Goal: Information Seeking & Learning: Learn about a topic

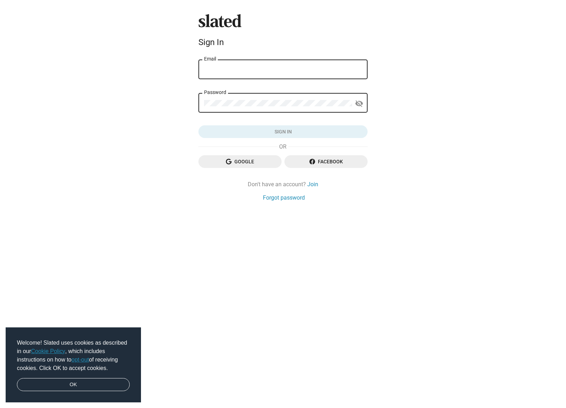
click at [245, 68] on input "Email" at bounding box center [283, 70] width 158 height 6
click at [221, 64] on div "Email" at bounding box center [283, 68] width 158 height 21
type input "[EMAIL_ADDRESS][DOMAIN_NAME]"
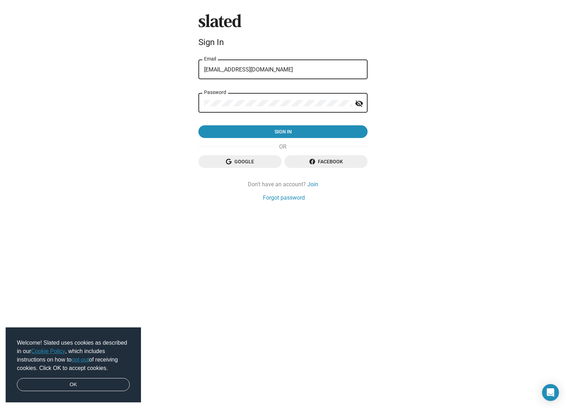
click at [198, 125] on button "Sign in" at bounding box center [282, 131] width 169 height 13
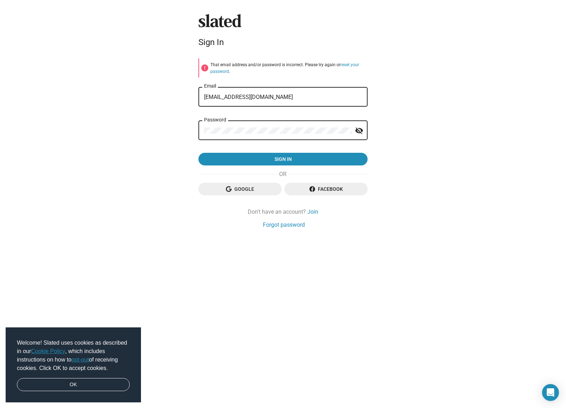
click at [196, 128] on div "Slated Sign In error That email address and/or password is incorrect. Please tr…" at bounding box center [282, 121] width 175 height 215
click at [198, 153] on button "Sign in" at bounding box center [282, 159] width 169 height 13
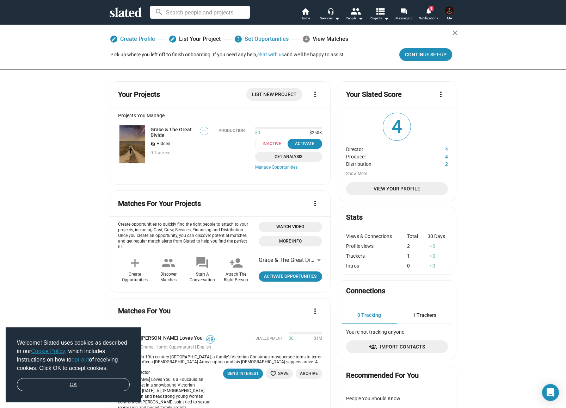
click at [76, 383] on link "OK" at bounding box center [73, 384] width 113 height 13
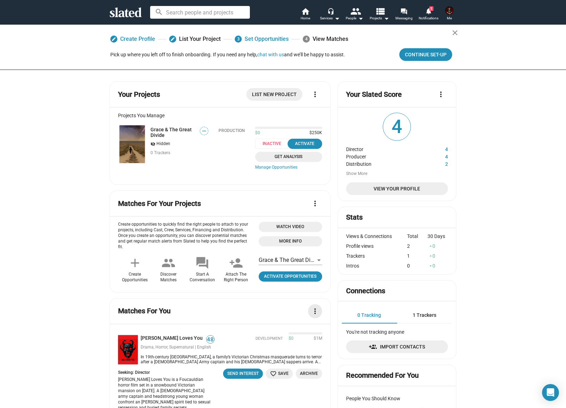
click at [314, 307] on mat-icon "more_vert" at bounding box center [315, 311] width 8 height 8
click at [63, 286] on div at bounding box center [283, 204] width 566 height 408
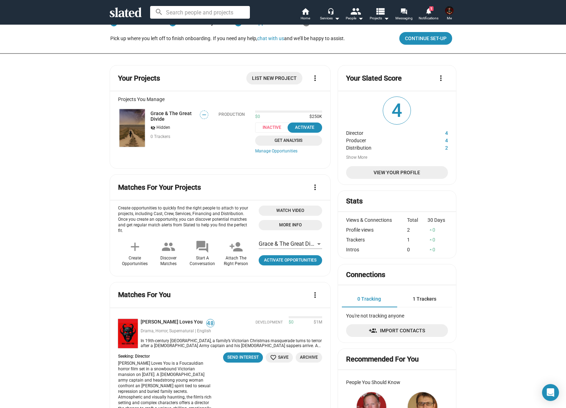
scroll to position [12, 0]
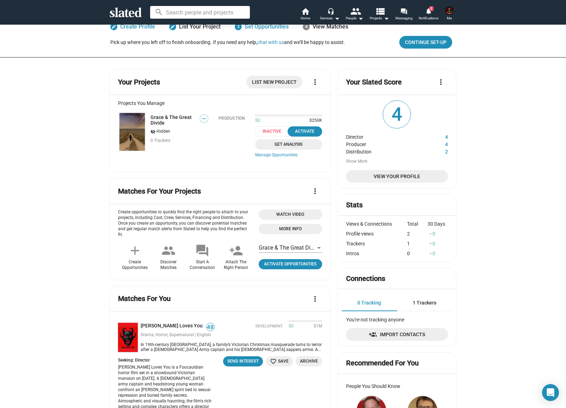
click at [123, 135] on img at bounding box center [131, 132] width 25 height 38
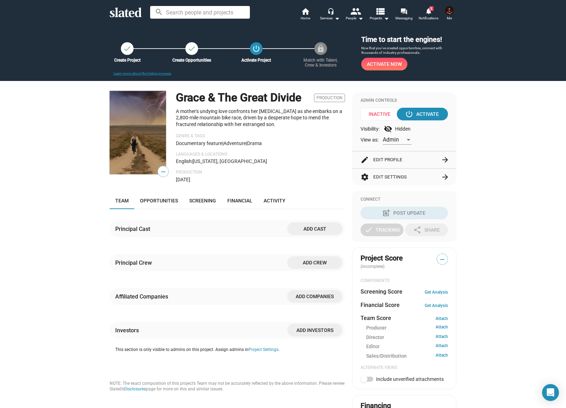
click at [162, 171] on span "—" at bounding box center [163, 171] width 11 height 9
click at [163, 171] on span "—" at bounding box center [163, 171] width 11 height 9
click at [206, 200] on span "Screening" at bounding box center [202, 201] width 27 height 6
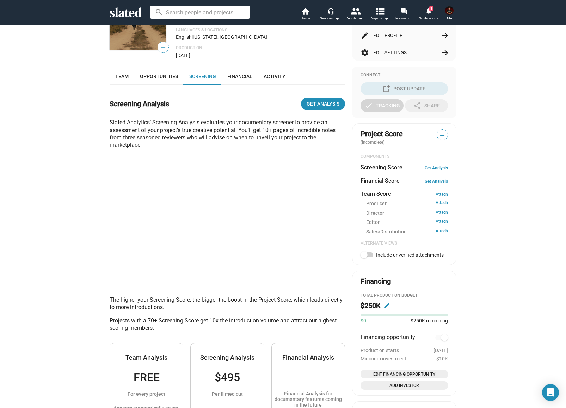
scroll to position [123, 0]
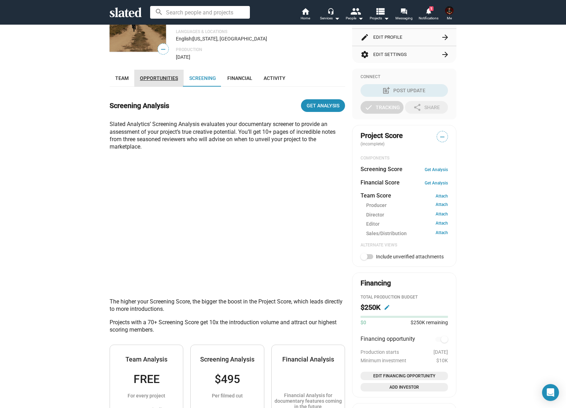
click at [159, 77] on span "Opportunities" at bounding box center [159, 78] width 38 height 6
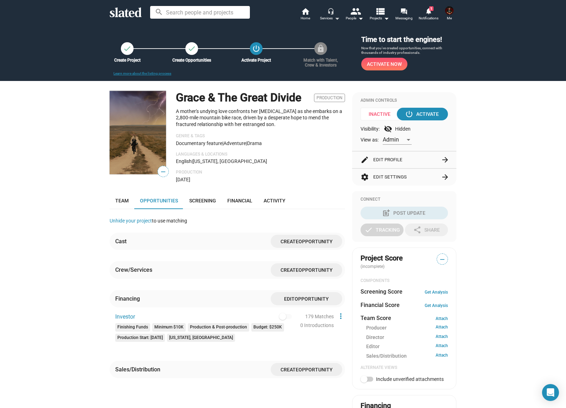
click at [337, 20] on mat-icon "arrow_drop_down" at bounding box center [336, 18] width 8 height 8
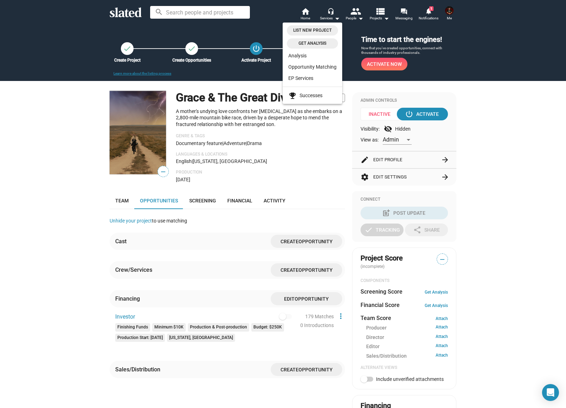
click at [385, 18] on div at bounding box center [283, 204] width 566 height 408
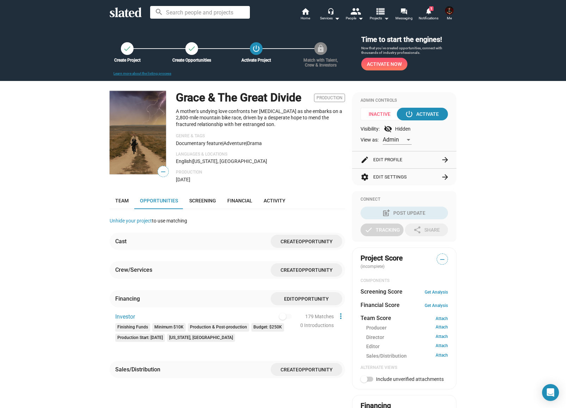
click at [386, 19] on mat-icon "arrow_drop_down" at bounding box center [386, 18] width 8 height 8
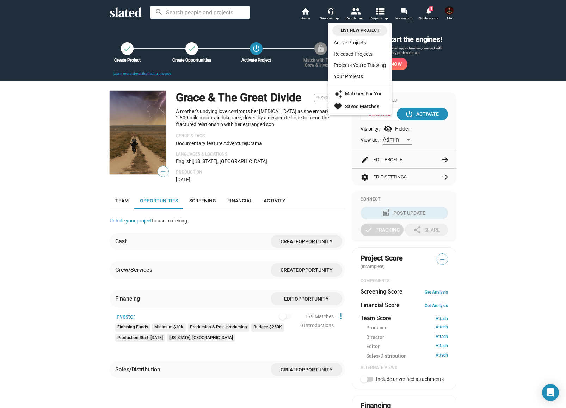
click at [386, 19] on div at bounding box center [283, 204] width 566 height 408
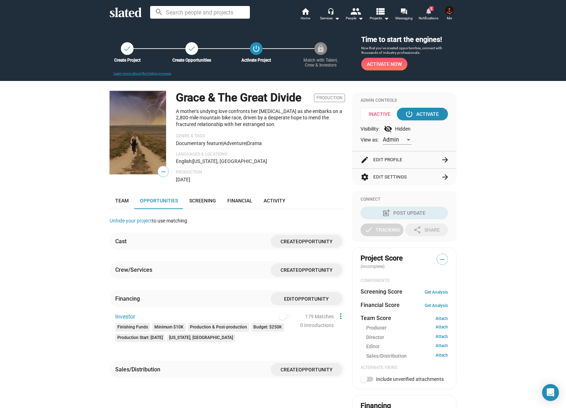
click at [432, 10] on span "1" at bounding box center [431, 8] width 4 height 5
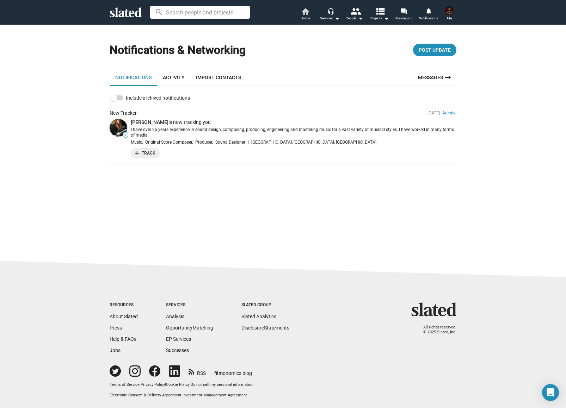
click at [303, 14] on span "Home" at bounding box center [305, 18] width 10 height 8
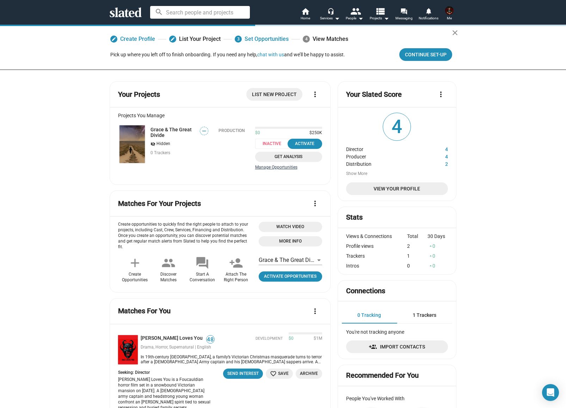
click at [268, 168] on link "Manage Opportunities" at bounding box center [288, 168] width 67 height 6
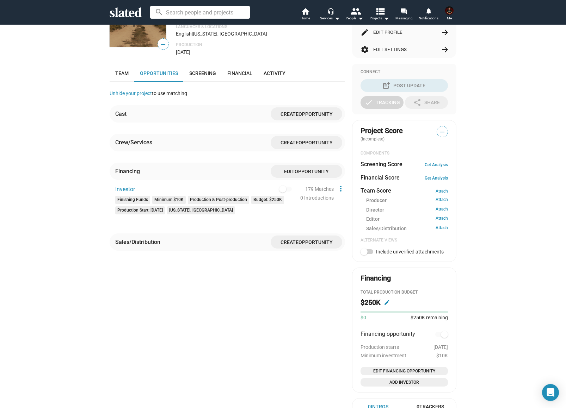
scroll to position [112, 0]
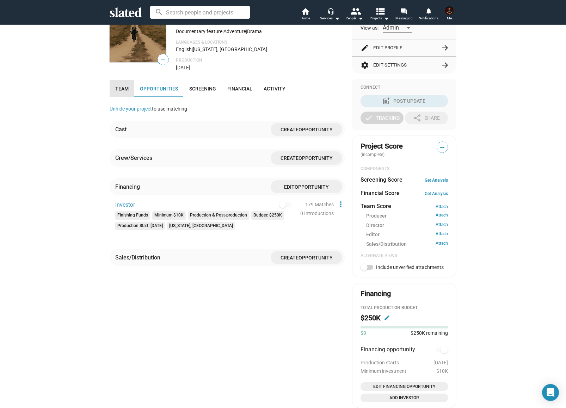
click at [121, 88] on span "Team" at bounding box center [121, 89] width 13 height 6
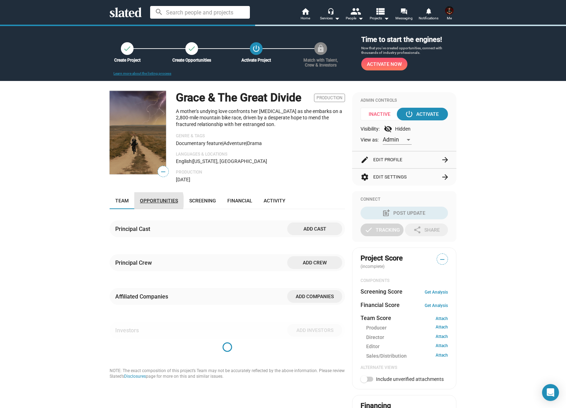
click at [150, 202] on span "Opportunities" at bounding box center [159, 201] width 38 height 6
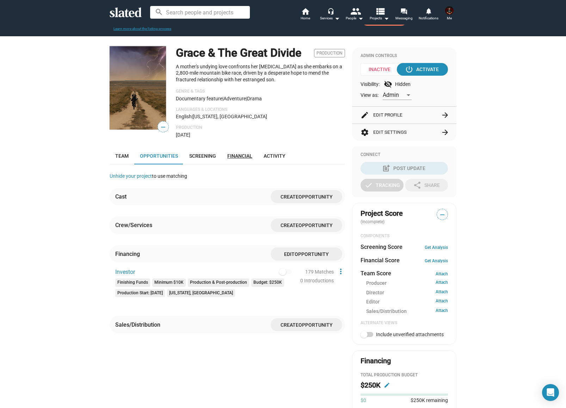
scroll to position [44, 0]
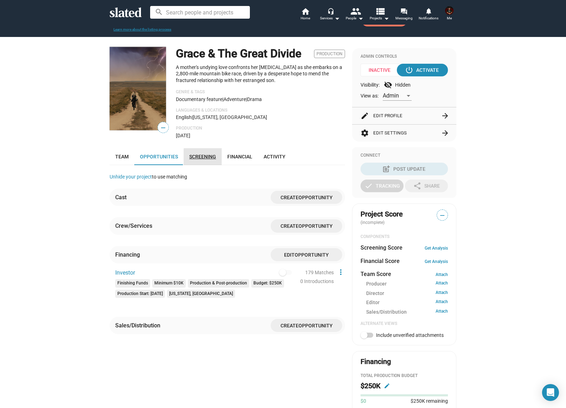
click at [203, 159] on span "Screening" at bounding box center [202, 157] width 27 height 6
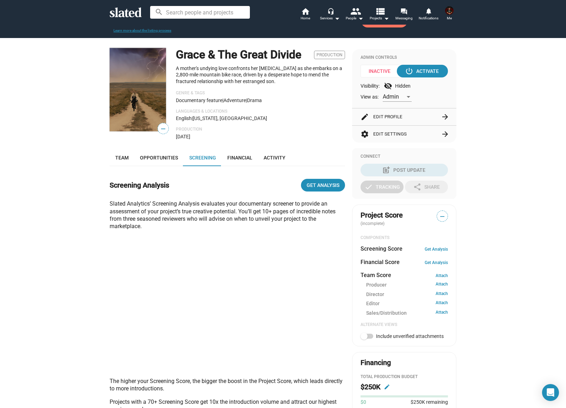
scroll to position [43, 0]
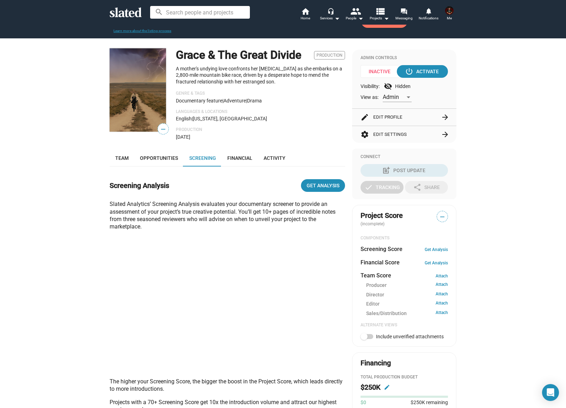
click at [123, 14] on icon at bounding box center [126, 12] width 32 height 10
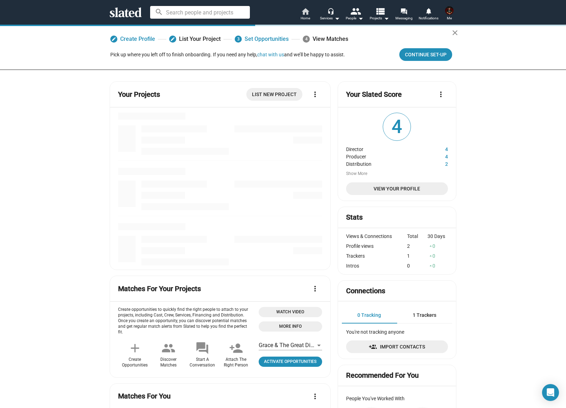
click at [304, 14] on span "Home" at bounding box center [305, 18] width 10 height 8
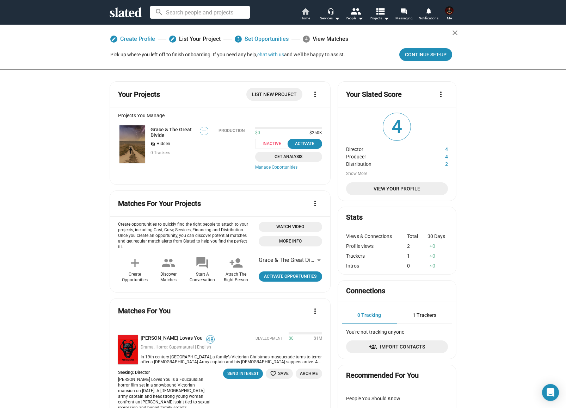
click at [304, 14] on mat-icon "home" at bounding box center [305, 11] width 8 height 8
click at [121, 13] on icon at bounding box center [126, 12] width 32 height 10
